Goal: Information Seeking & Learning: Stay updated

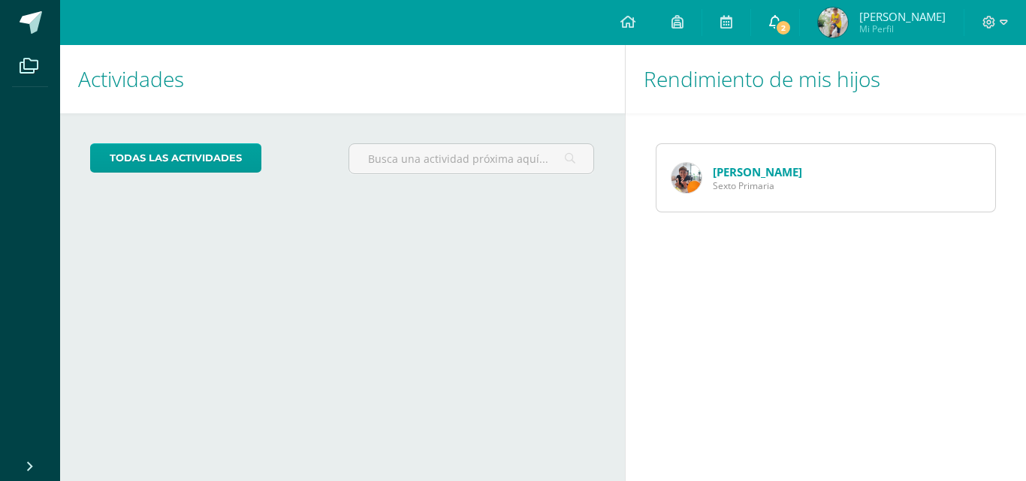
click at [787, 26] on span "2" at bounding box center [783, 28] width 17 height 17
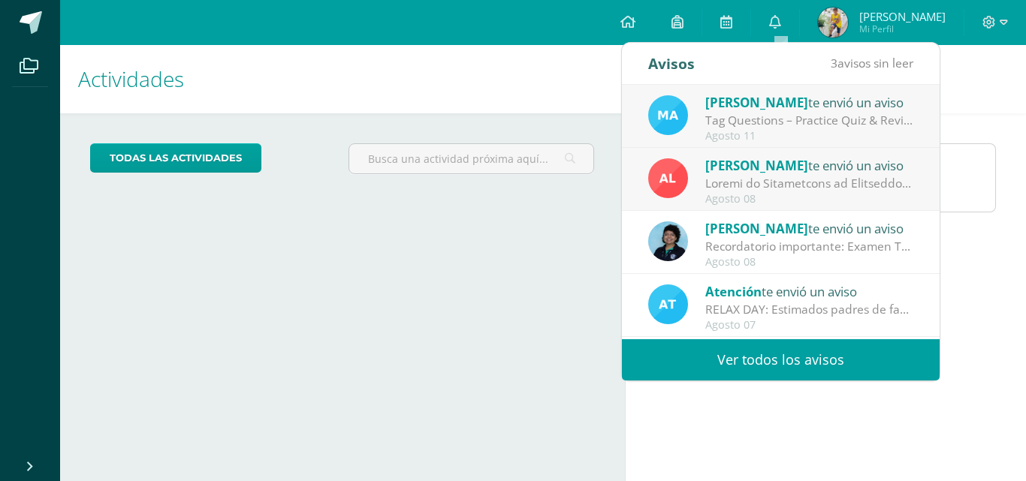
click at [791, 242] on div "Recordatorio importante: Examen TOEFL – lunes 11 de agosto: Envío información i…" at bounding box center [809, 246] width 209 height 17
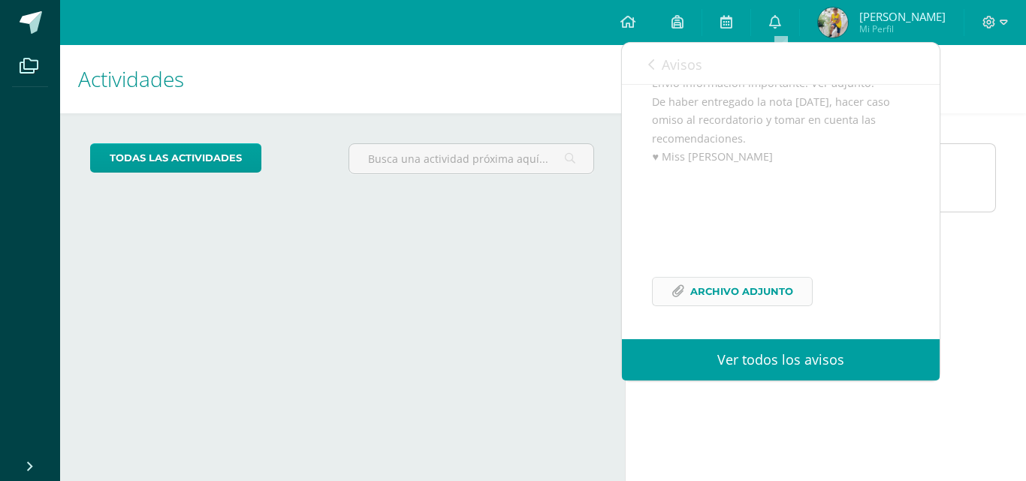
scroll to position [182, 0]
click at [740, 294] on span "Archivo Adjunto" at bounding box center [741, 292] width 103 height 28
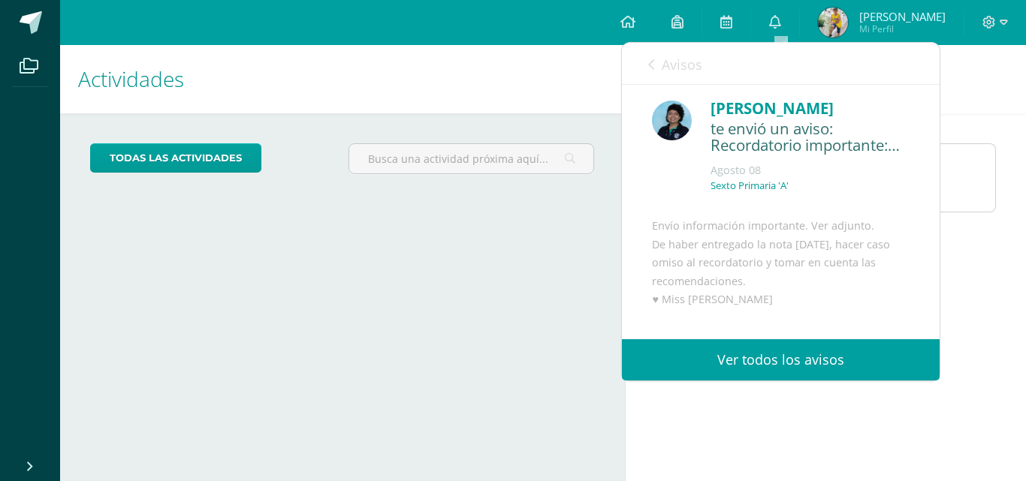
scroll to position [0, 0]
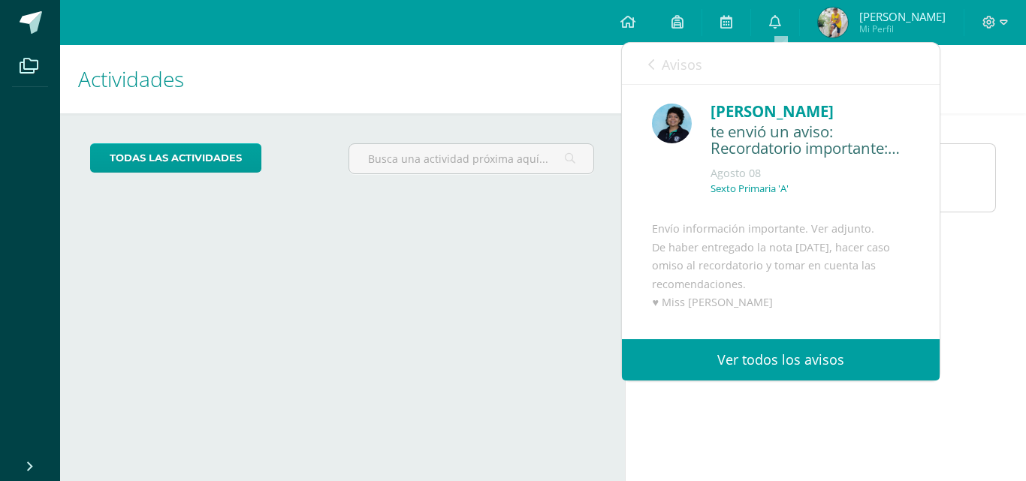
click at [657, 64] on link "Avisos" at bounding box center [675, 64] width 54 height 43
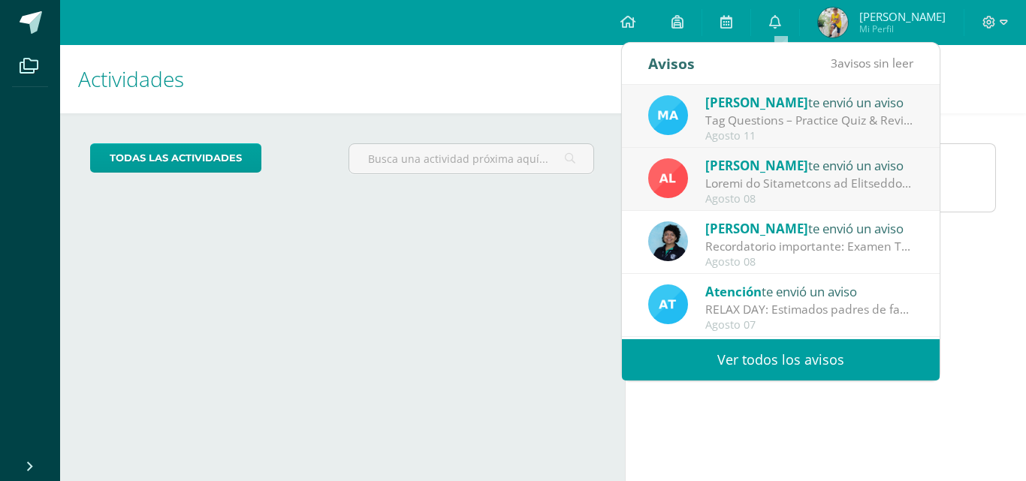
click at [792, 175] on div at bounding box center [809, 183] width 209 height 17
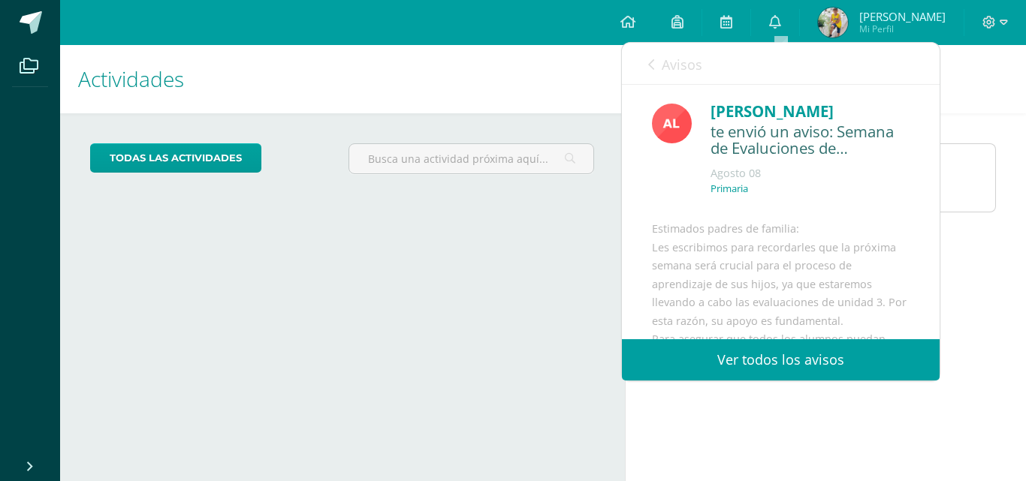
click at [655, 63] on link "Avisos" at bounding box center [675, 64] width 54 height 43
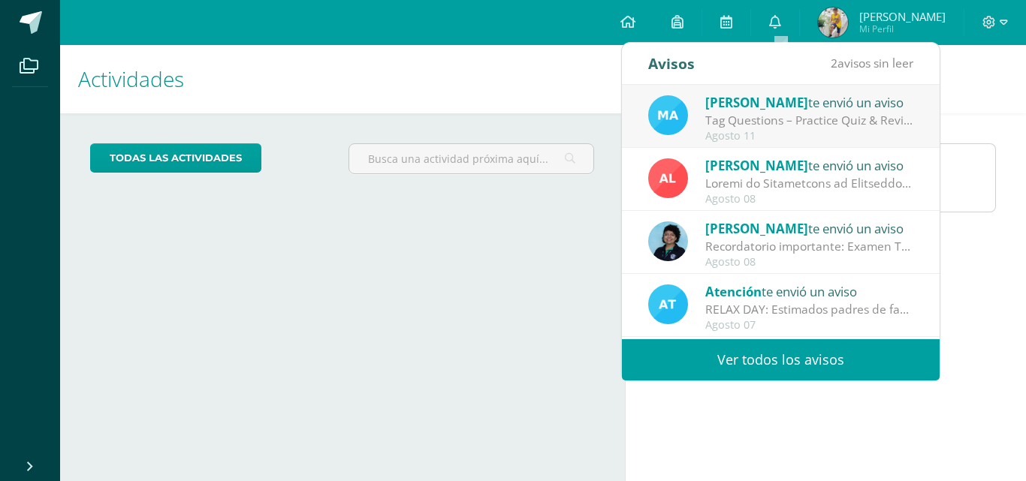
click at [793, 117] on div "Tag Questions – Practice Quiz & Review Video: Dear Parents and Students, As we …" at bounding box center [809, 120] width 209 height 17
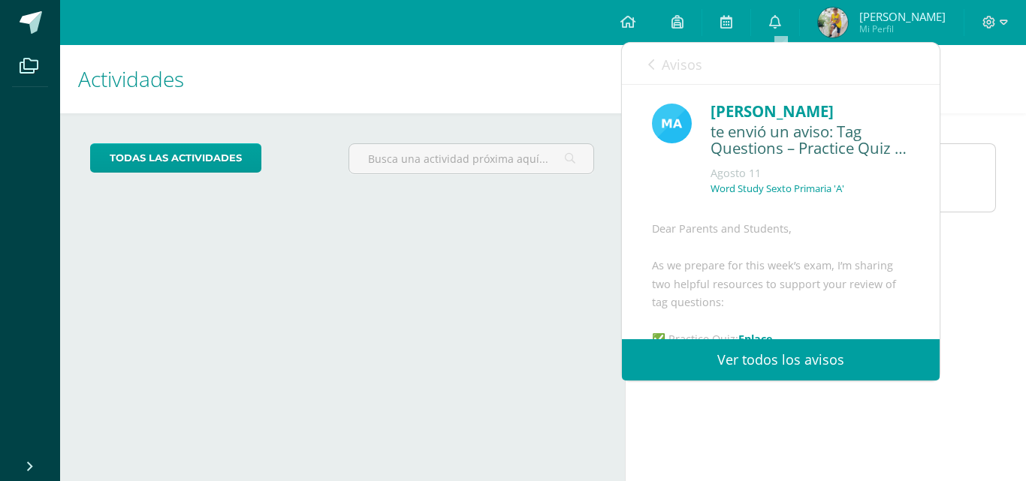
click at [492, 74] on h1 "Actividades" at bounding box center [342, 79] width 529 height 68
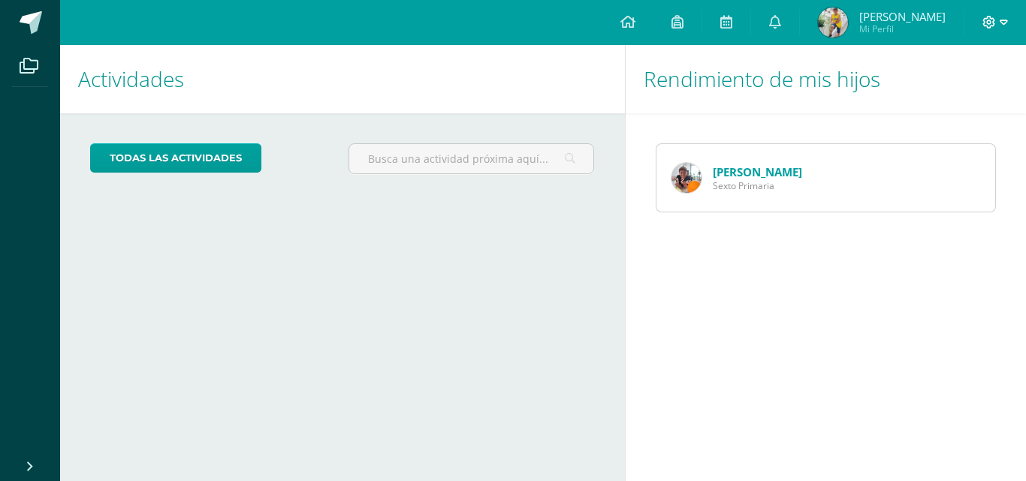
click at [1002, 21] on icon at bounding box center [1003, 23] width 8 height 14
click at [947, 104] on span "Cerrar sesión" at bounding box center [957, 102] width 68 height 14
